Goal: Transaction & Acquisition: Purchase product/service

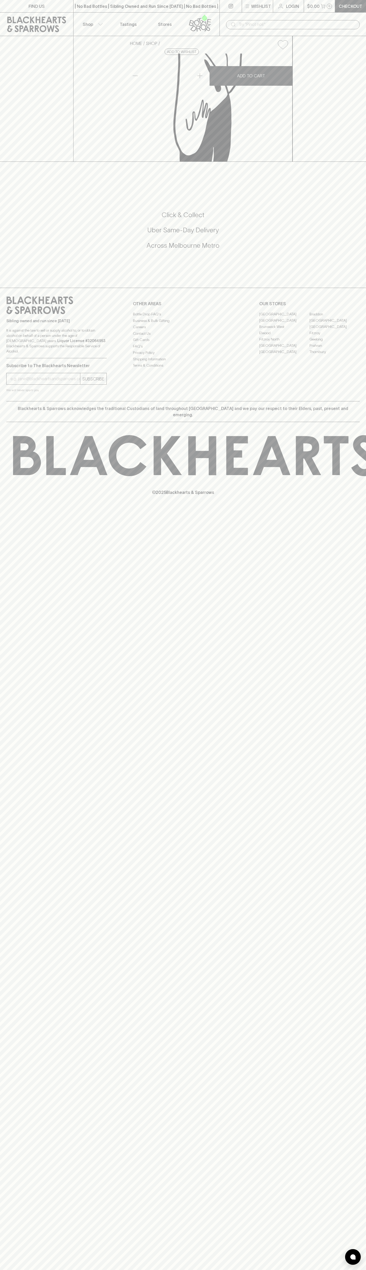
click at [37, 25] on icon at bounding box center [36, 24] width 65 height 16
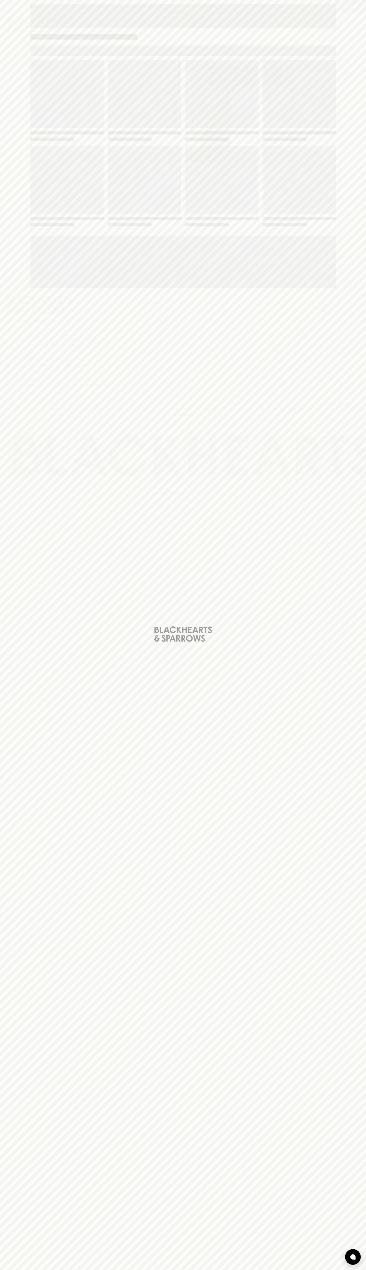
click at [340, 474] on div "Loading" at bounding box center [183, 635] width 366 height 1270
click at [183, 1270] on html "FIND US | No Bad Bottles | Sibling Owned and Run Since [DATE] | No Bad Bottles …" at bounding box center [183, 635] width 366 height 1270
click at [2, 749] on div "Loading" at bounding box center [183, 635] width 366 height 1270
